Goal: Use online tool/utility: Utilize a website feature to perform a specific function

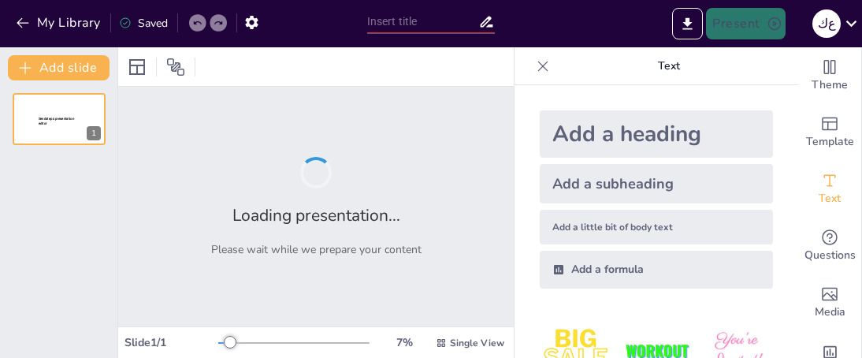
type input "الإعجاز [DEMOGRAPHIC_DATA]: دراسة تحليلية لمفهومه وخصائصه"
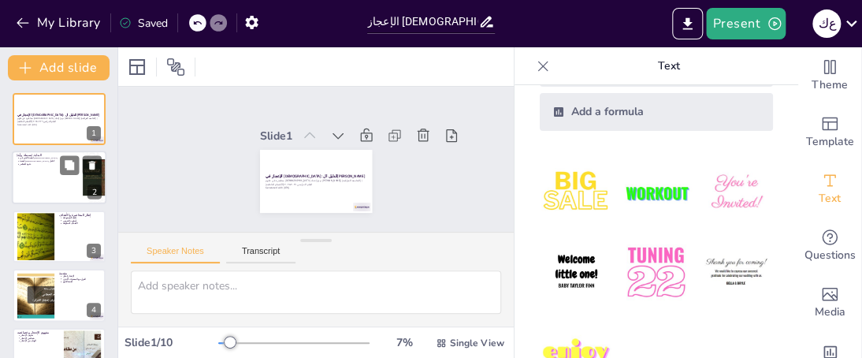
click at [43, 179] on div at bounding box center [59, 178] width 95 height 54
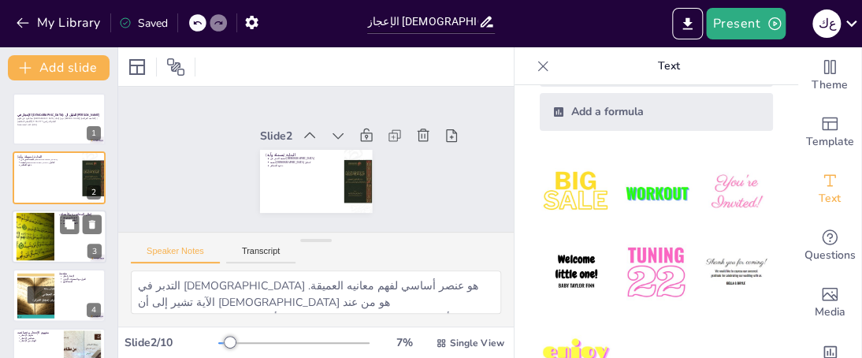
click at [36, 228] on div at bounding box center [35, 236] width 67 height 48
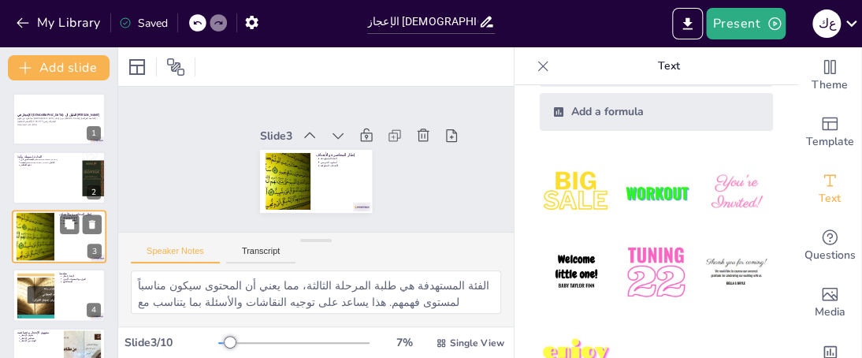
scroll to position [17, 0]
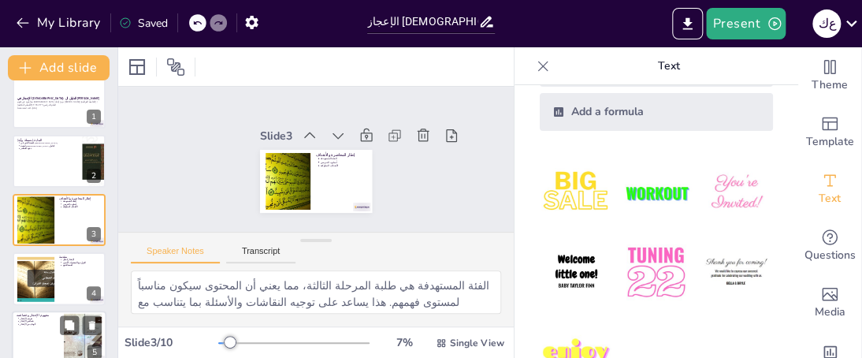
click at [32, 264] on div at bounding box center [35, 277] width 83 height 47
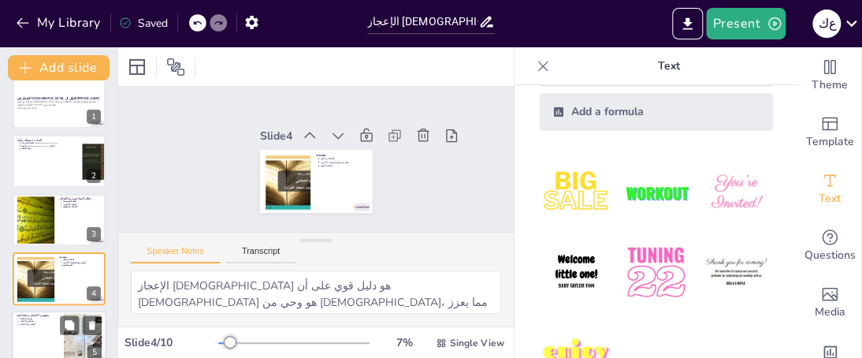
scroll to position [76, 0]
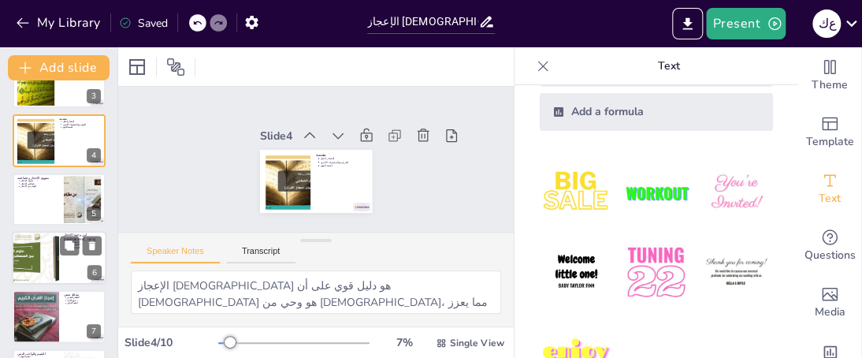
click at [43, 250] on div at bounding box center [34, 258] width 117 height 54
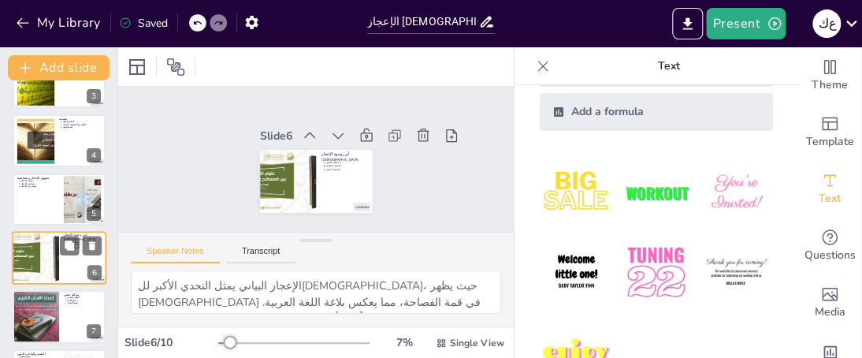
scroll to position [192, 0]
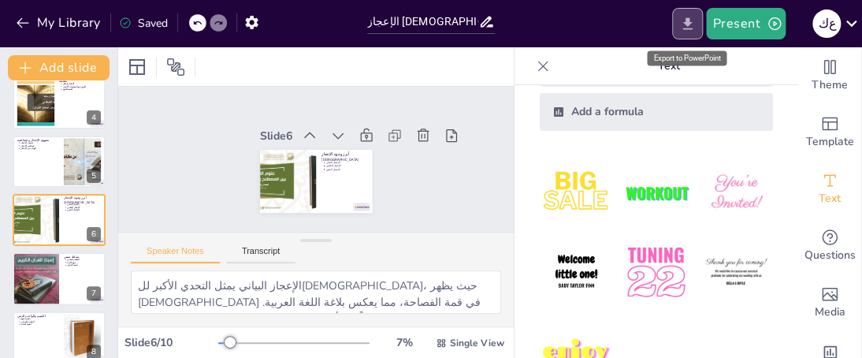
click at [688, 30] on icon "Export to PowerPoint" at bounding box center [687, 24] width 17 height 17
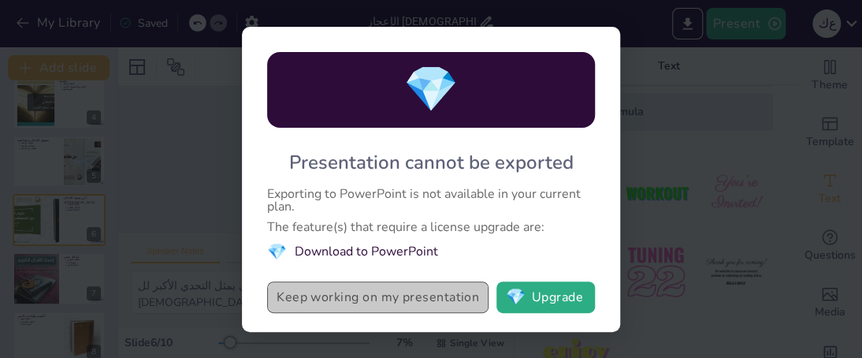
click at [353, 307] on button "Keep working on my presentation" at bounding box center [377, 297] width 221 height 32
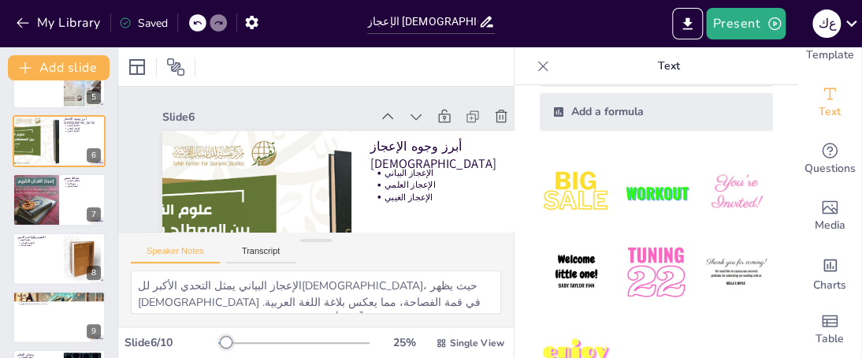
scroll to position [0, 0]
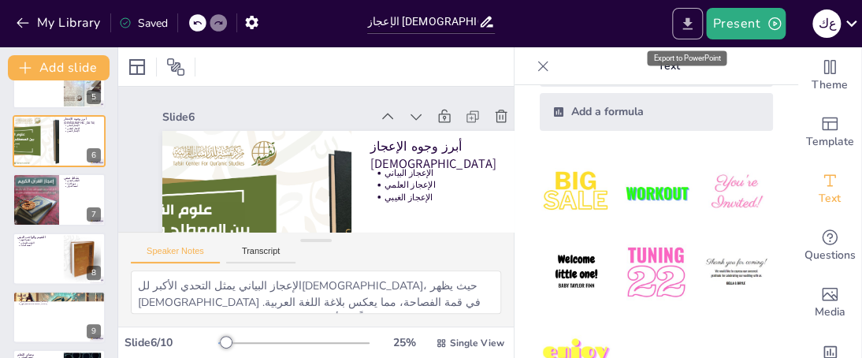
click at [691, 31] on icon "Export to PowerPoint" at bounding box center [687, 24] width 17 height 17
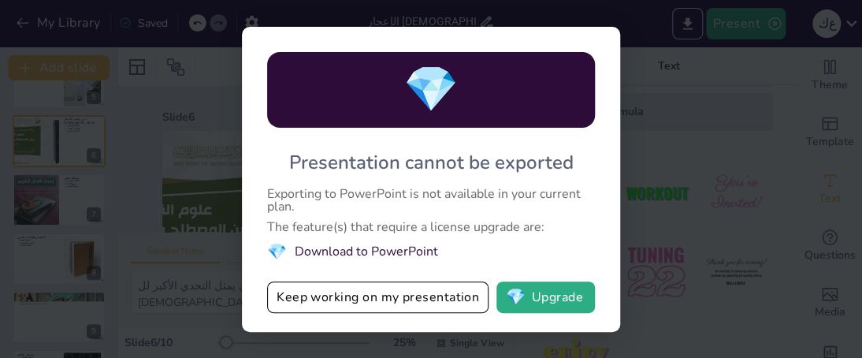
drag, startPoint x: 407, startPoint y: 306, endPoint x: 667, endPoint y: 203, distance: 279.3
click at [624, 206] on div "💎 Presentation cannot be exported Exporting to PowerPoint is not available in y…" at bounding box center [431, 179] width 862 height 358
click at [692, 193] on div "💎 Presentation cannot be exported Exporting to PowerPoint is not available in y…" at bounding box center [431, 179] width 862 height 358
click at [334, 295] on button "Keep working on my presentation" at bounding box center [377, 297] width 221 height 32
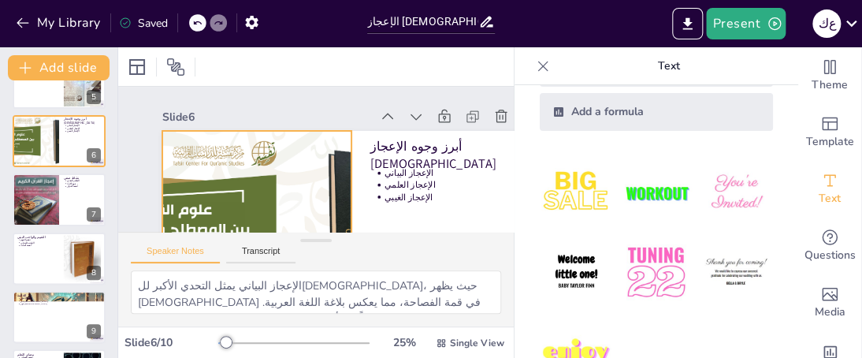
click at [276, 169] on div at bounding box center [221, 187] width 503 height 447
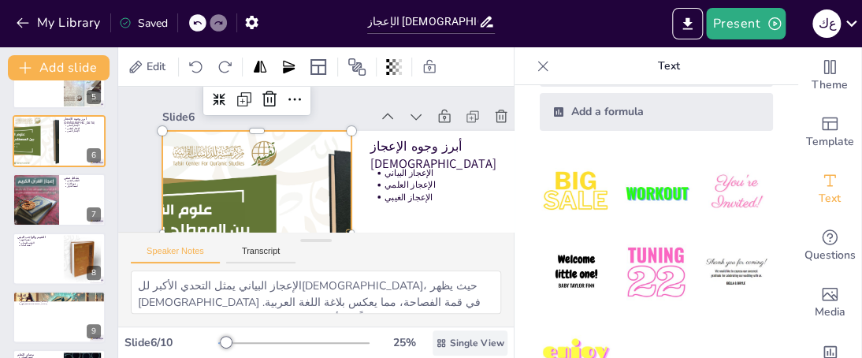
click at [452, 345] on span "Single View" at bounding box center [477, 342] width 54 height 13
click at [463, 305] on span "List View" at bounding box center [447, 307] width 83 height 15
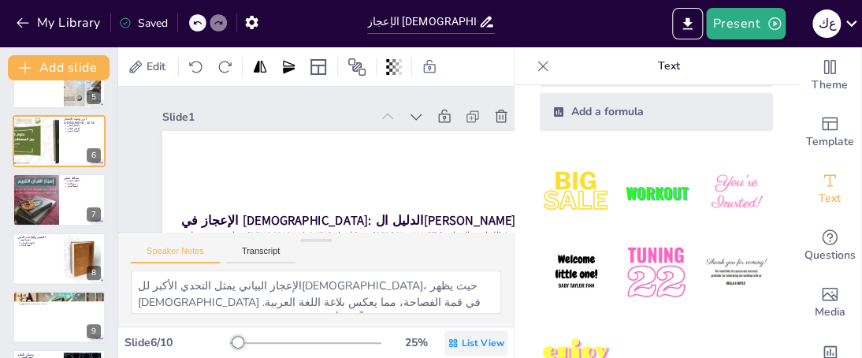
click at [462, 337] on span "List View" at bounding box center [483, 342] width 43 height 13
click at [450, 281] on span "Single View" at bounding box center [453, 276] width 72 height 15
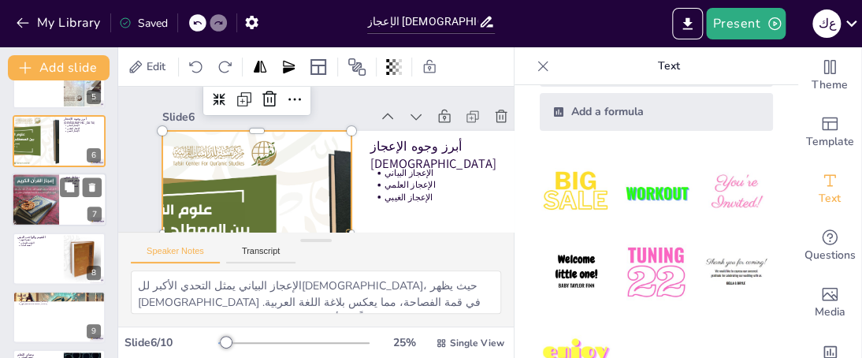
click at [55, 187] on div at bounding box center [36, 200] width 54 height 54
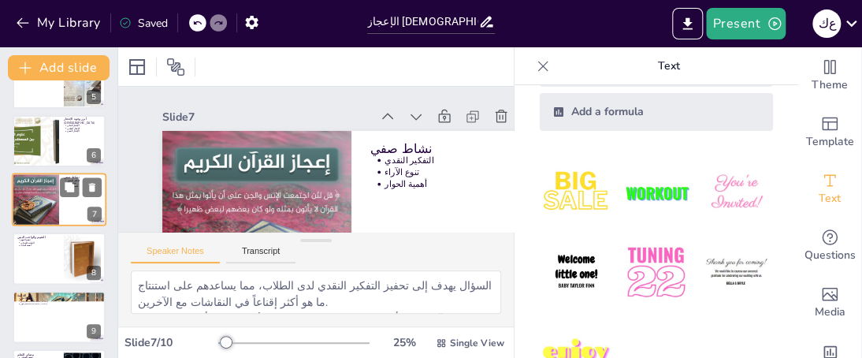
scroll to position [251, 0]
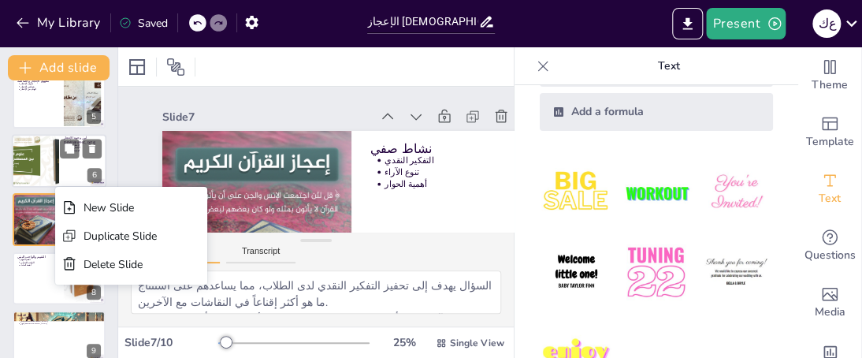
click at [61, 173] on div at bounding box center [59, 161] width 95 height 54
type textarea "الإعجاز البياني يمثل التحدي الأكبر لل[DEMOGRAPHIC_DATA]، حيث يظهر [DEMOGRAPHIC_…"
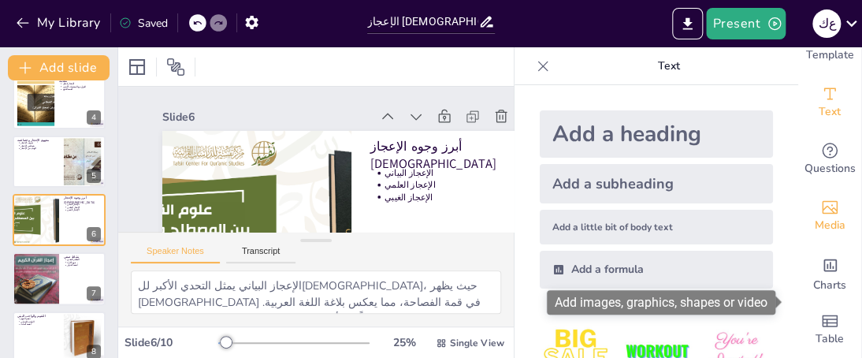
scroll to position [0, 0]
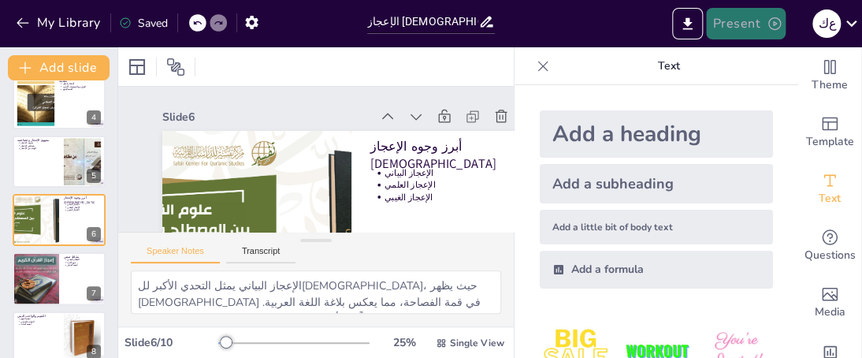
click at [726, 28] on button "Present" at bounding box center [745, 24] width 79 height 32
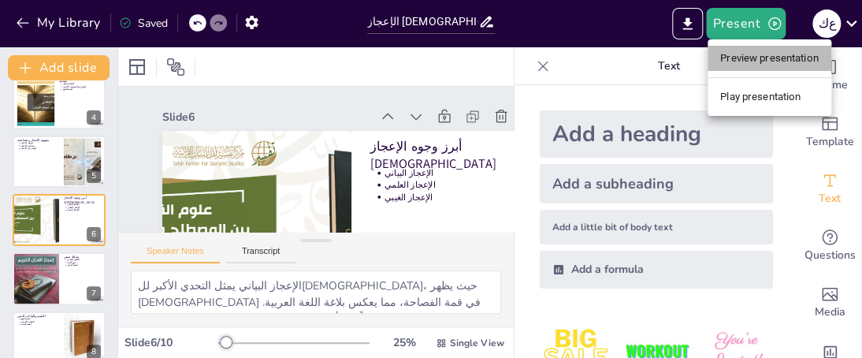
click at [763, 62] on li "Preview presentation" at bounding box center [769, 58] width 124 height 25
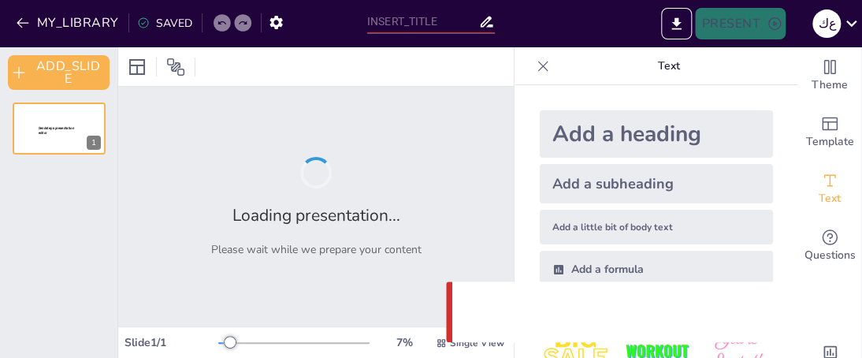
type input "الإعجاز [DEMOGRAPHIC_DATA]: دراسة تحليلية لمفهومه وخصائصه"
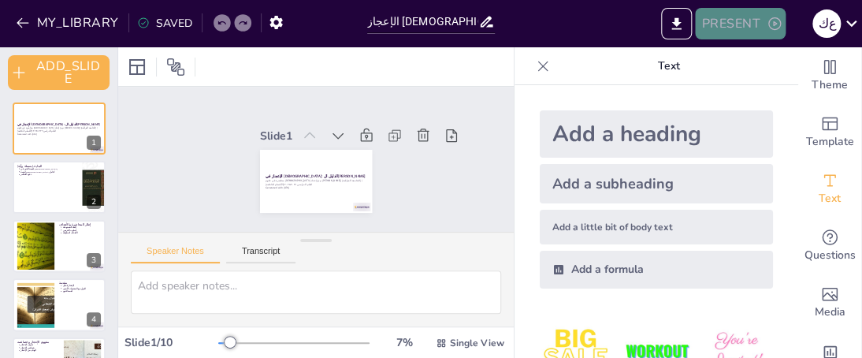
click at [736, 22] on button "PRESENT" at bounding box center [740, 24] width 90 height 32
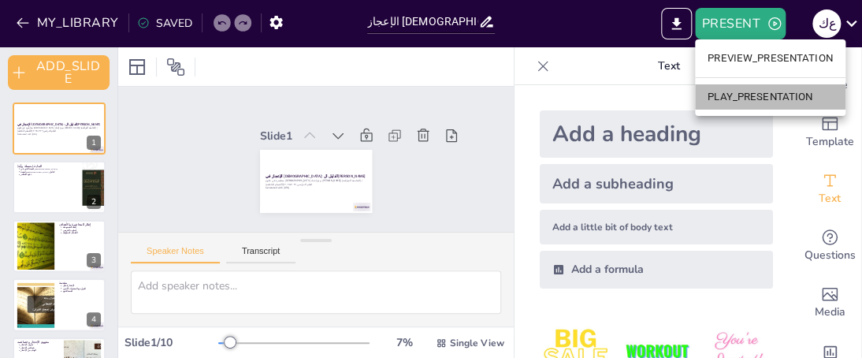
click at [752, 90] on li "PLAY_PRESENTATION" at bounding box center [770, 96] width 150 height 25
